Goal: Find contact information: Find contact information

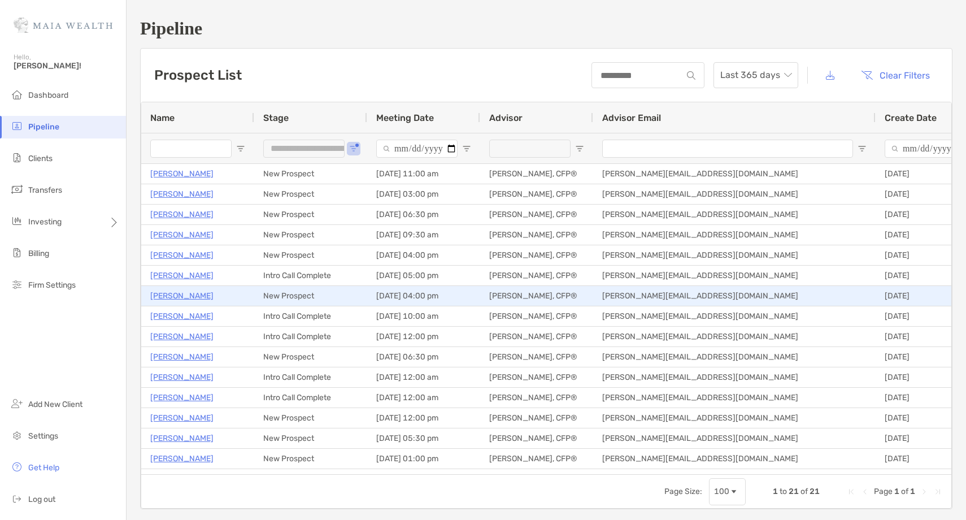
click at [199, 294] on p "Jonathan Saez" at bounding box center [181, 296] width 63 height 14
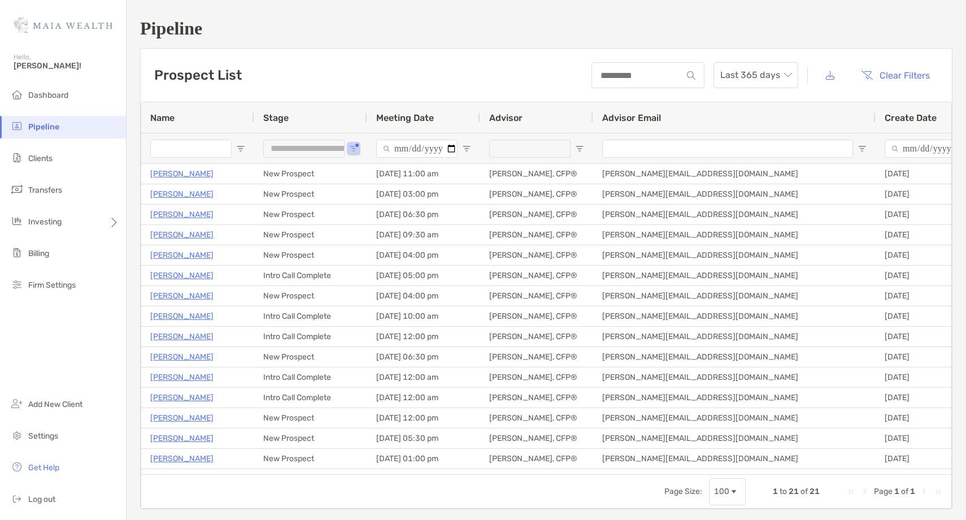
click at [86, 131] on li "Pipeline" at bounding box center [63, 127] width 126 height 23
click at [45, 125] on span "Pipeline" at bounding box center [43, 127] width 31 height 10
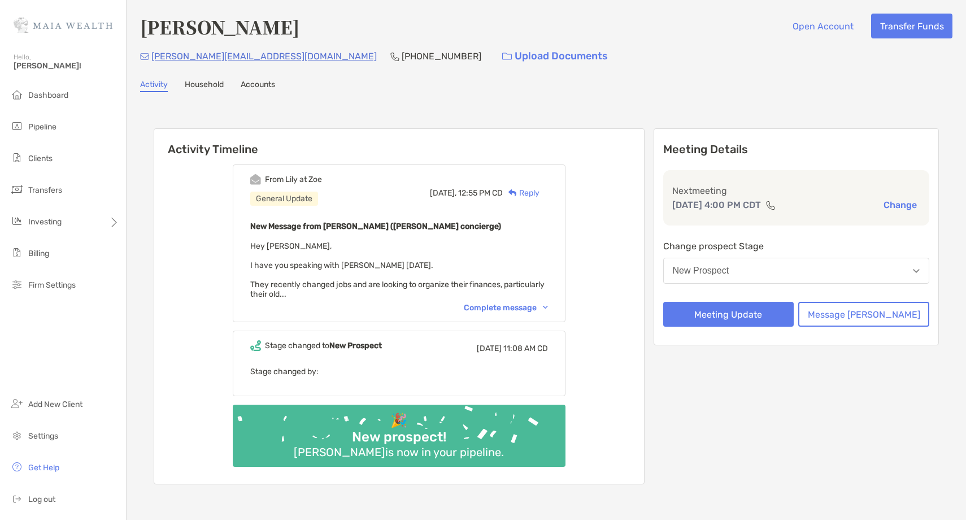
click at [534, 306] on div "Complete message" at bounding box center [506, 308] width 84 height 10
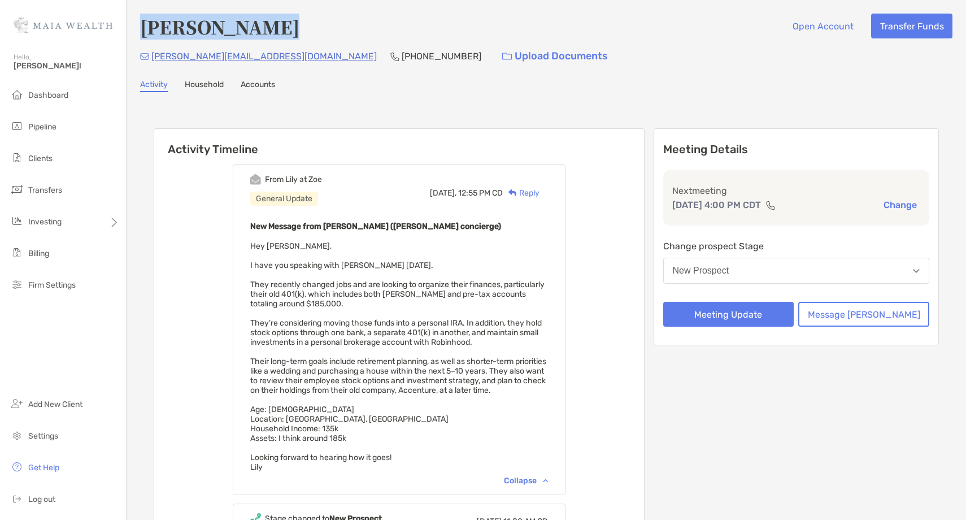
drag, startPoint x: 276, startPoint y: 31, endPoint x: 134, endPoint y: 30, distance: 141.2
click at [134, 30] on div "[PERSON_NAME] Open Account Transfer Funds [PERSON_NAME][EMAIL_ADDRESS][DOMAIN_N…" at bounding box center [546, 349] width 839 height 698
copy h4 "[PERSON_NAME]"
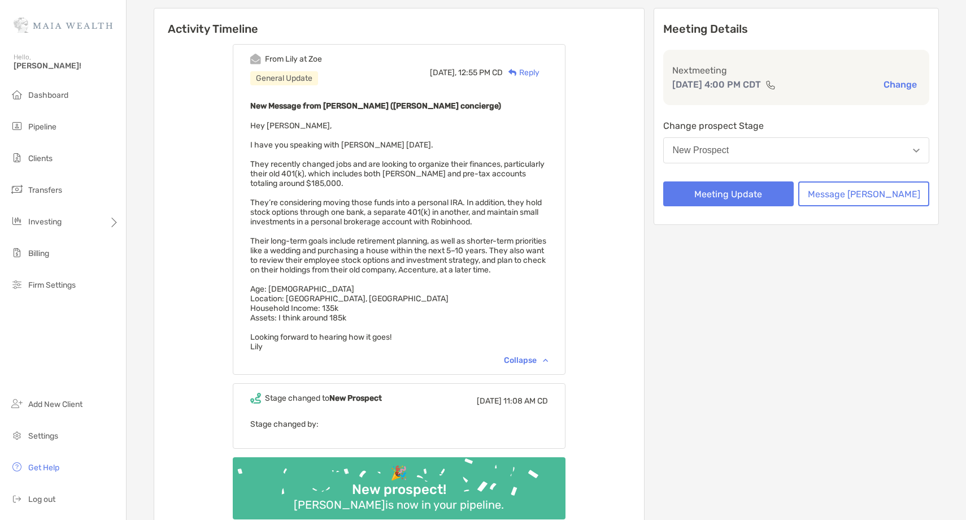
scroll to position [125, 0]
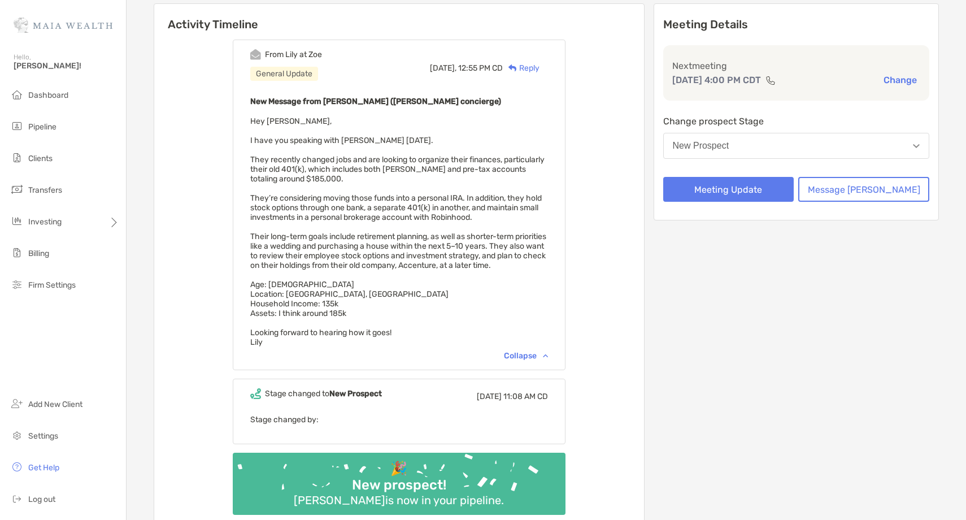
drag, startPoint x: 276, startPoint y: 346, endPoint x: 269, endPoint y: 346, distance: 6.8
click at [269, 346] on div "From [PERSON_NAME] at [PERSON_NAME] General Update [DATE], 12:55 PM CD Reply Ne…" at bounding box center [399, 205] width 333 height 330
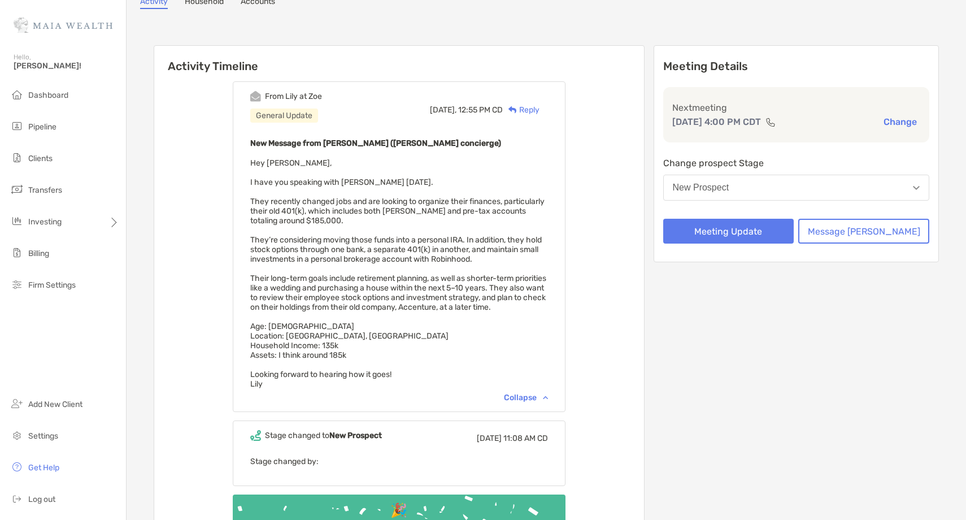
scroll to position [0, 0]
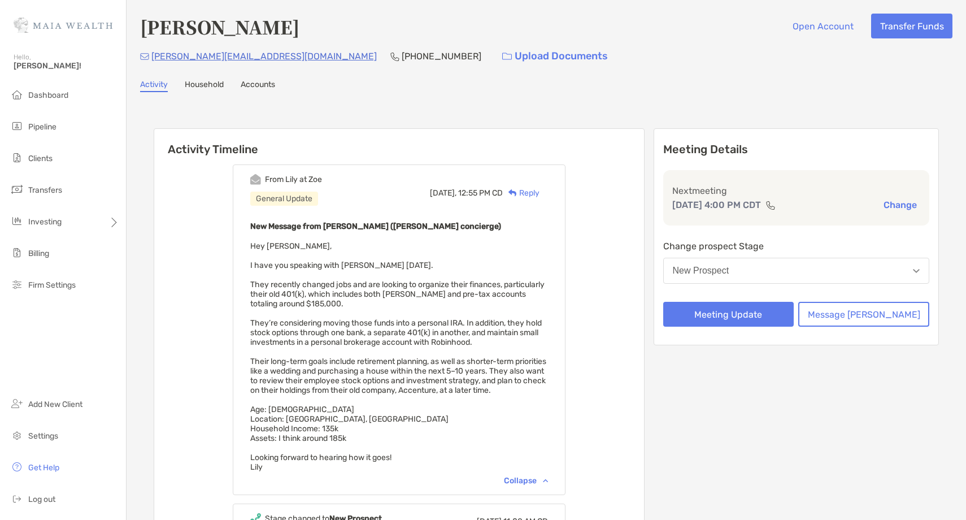
click at [402, 53] on p "[PHONE_NUMBER]" at bounding box center [442, 56] width 80 height 14
copy p "[PHONE_NUMBER]"
drag, startPoint x: 220, startPoint y: 61, endPoint x: 151, endPoint y: 62, distance: 69.5
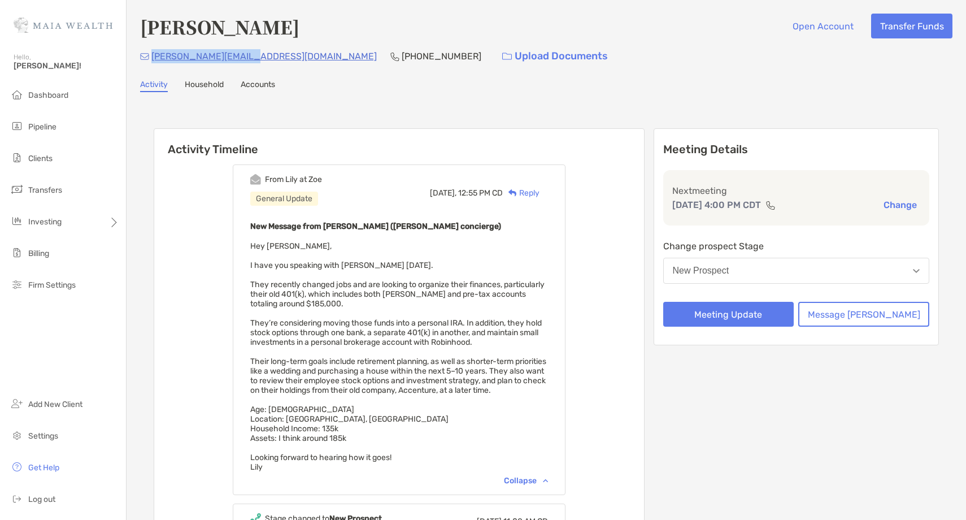
click at [151, 62] on div "[PERSON_NAME][EMAIL_ADDRESS][DOMAIN_NAME] [PHONE_NUMBER] Upload Documents" at bounding box center [546, 56] width 812 height 24
copy p "[PERSON_NAME][EMAIL_ADDRESS][DOMAIN_NAME]"
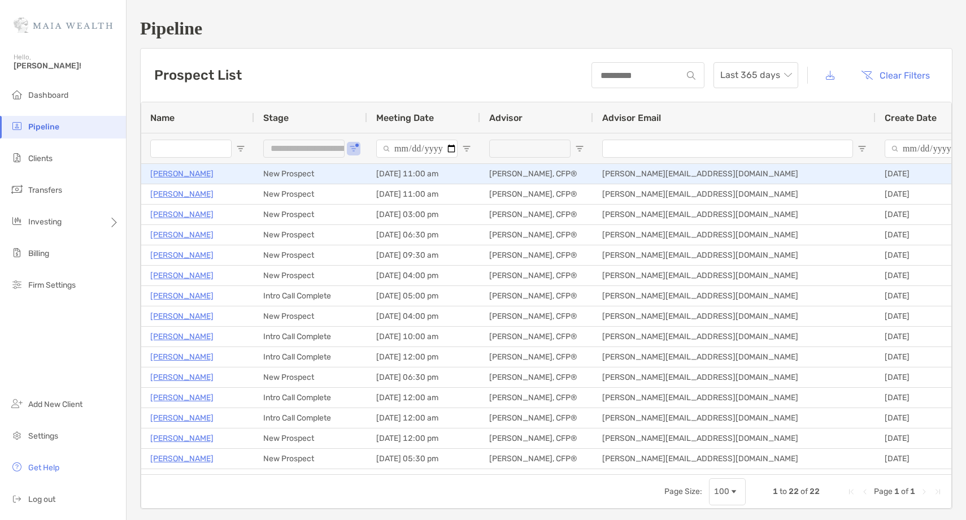
click at [186, 175] on p "Eugene Dejesus" at bounding box center [181, 174] width 63 height 14
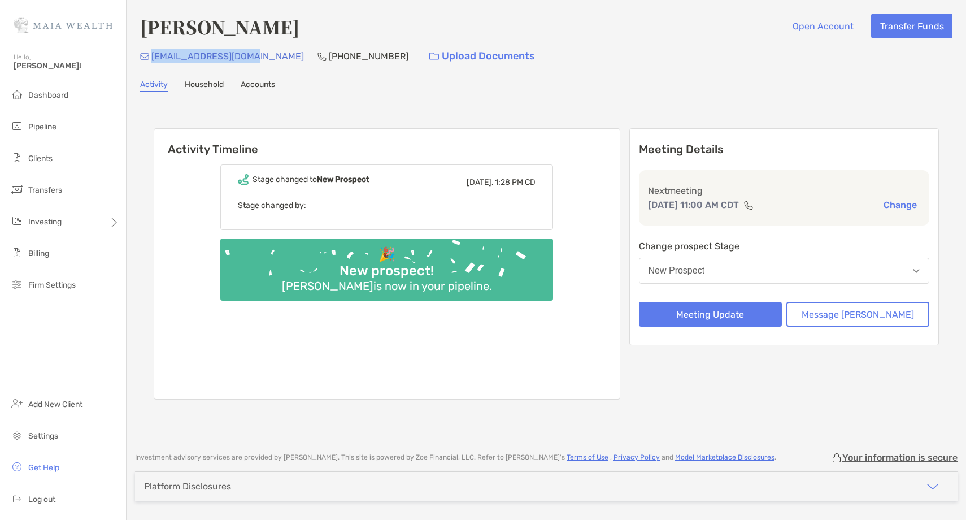
drag, startPoint x: 258, startPoint y: 56, endPoint x: 150, endPoint y: 61, distance: 107.4
click at [150, 61] on div "[EMAIL_ADDRESS][DOMAIN_NAME] [PHONE_NUMBER] Upload Documents" at bounding box center [546, 56] width 812 height 24
copy p "[EMAIL_ADDRESS][DOMAIN_NAME]"
